Goal: Task Accomplishment & Management: Manage account settings

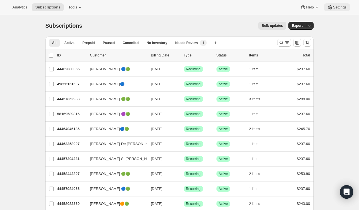
click at [342, 10] on button "Settings" at bounding box center [337, 7] width 26 height 8
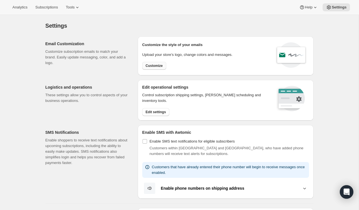
click at [155, 65] on span "Customize" at bounding box center [154, 65] width 17 height 5
select select "subscriptionMessage"
select select "5"
select select "15"
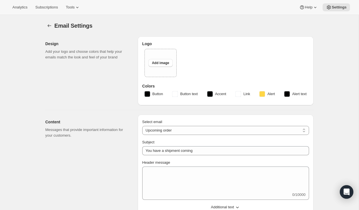
type input "Wine Club Subscription - Upcoming shipment"
select select "3"
type input "SYLTBAR"
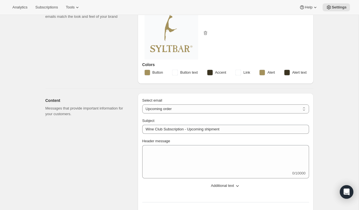
scroll to position [43, 0]
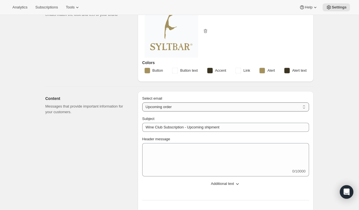
click at [187, 105] on select "New subscription Upcoming order Failed payment Delayed subscription (inventory …" at bounding box center [225, 106] width 167 height 9
select select "cancelledMessage"
click at [142, 102] on select "New subscription Upcoming order Failed payment Delayed subscription (inventory …" at bounding box center [225, 106] width 167 height 9
type input "Wine Club Subscription Cancelled"
type textarea "<img src="[URL][DOMAIN_NAME]" style="width: 100%!important;"/> <p style="font-f…"
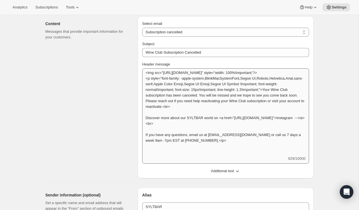
scroll to position [117, 0]
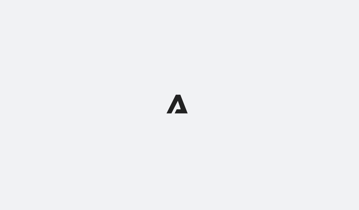
select select "subscriptionMessage"
select select "5"
select select "15"
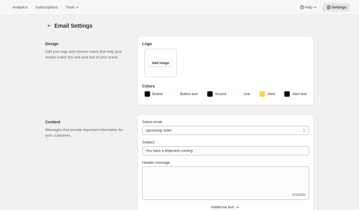
type input "Wine Club Subscription - Upcoming shipment"
select select "3"
type input "SYLTBAR"
